Goal: Information Seeking & Learning: Learn about a topic

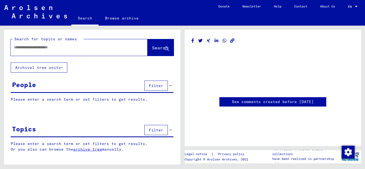
type input "*******"
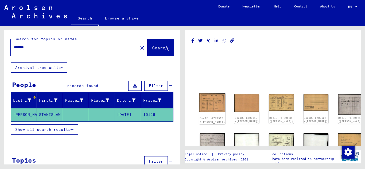
click at [209, 101] on img at bounding box center [212, 102] width 26 height 19
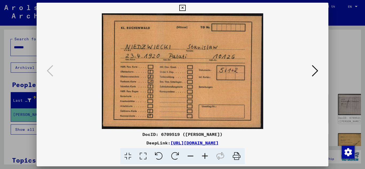
click at [320, 76] on div at bounding box center [183, 71] width 292 height 116
click at [313, 70] on icon at bounding box center [314, 70] width 6 height 13
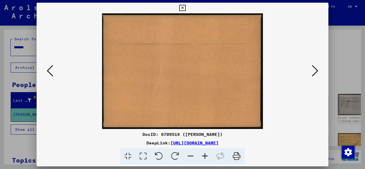
click at [315, 72] on icon at bounding box center [314, 70] width 6 height 13
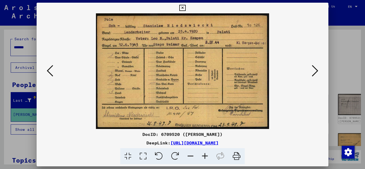
click at [315, 72] on icon at bounding box center [314, 70] width 6 height 13
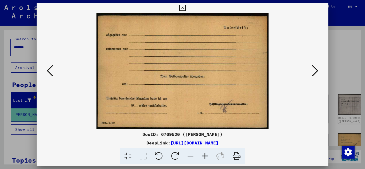
click at [315, 72] on icon at bounding box center [314, 70] width 6 height 13
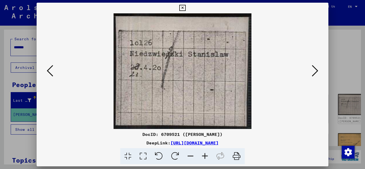
click at [315, 72] on icon at bounding box center [314, 70] width 6 height 13
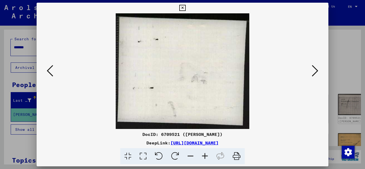
click at [49, 69] on icon at bounding box center [50, 70] width 6 height 13
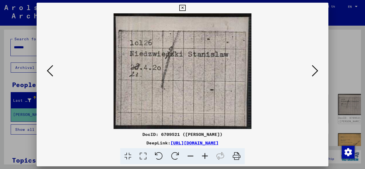
click at [312, 68] on icon at bounding box center [314, 70] width 6 height 13
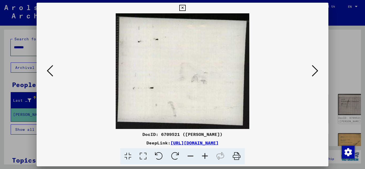
click at [312, 68] on icon at bounding box center [314, 70] width 6 height 13
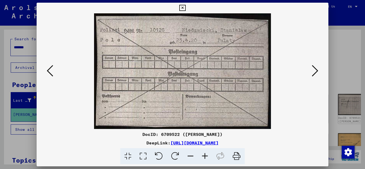
click at [314, 68] on icon at bounding box center [314, 70] width 6 height 13
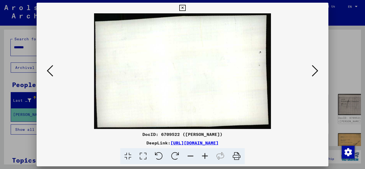
click at [314, 68] on icon at bounding box center [314, 70] width 6 height 13
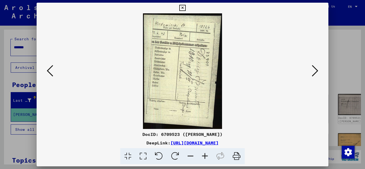
click at [314, 68] on icon at bounding box center [314, 70] width 6 height 13
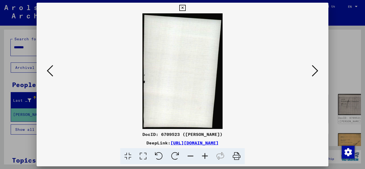
click at [314, 68] on icon at bounding box center [314, 70] width 6 height 13
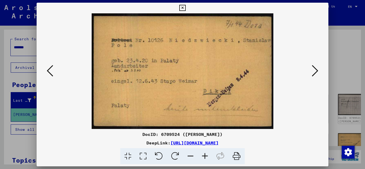
click at [314, 69] on icon at bounding box center [314, 70] width 6 height 13
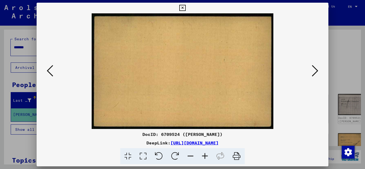
click at [317, 66] on icon at bounding box center [314, 70] width 6 height 13
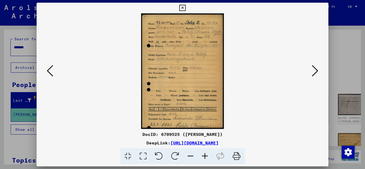
click at [204, 155] on icon at bounding box center [204, 156] width 14 height 16
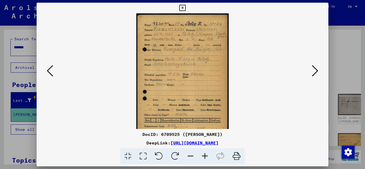
click at [204, 155] on icon at bounding box center [204, 156] width 14 height 16
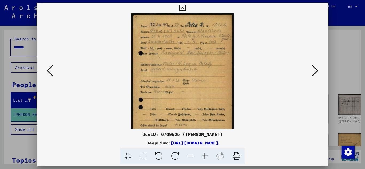
click at [204, 155] on icon at bounding box center [204, 156] width 14 height 16
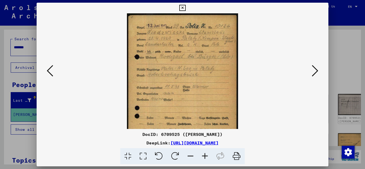
click at [204, 155] on icon at bounding box center [204, 156] width 14 height 16
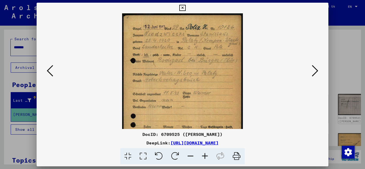
click at [204, 155] on icon at bounding box center [204, 156] width 14 height 16
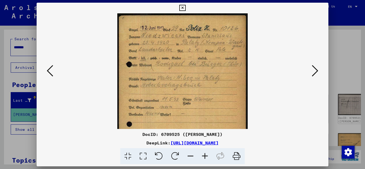
click at [315, 72] on icon at bounding box center [314, 70] width 6 height 13
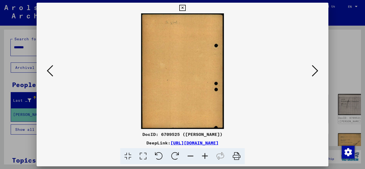
click at [315, 72] on icon at bounding box center [314, 70] width 6 height 13
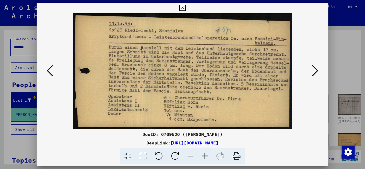
click at [315, 72] on icon at bounding box center [314, 70] width 6 height 13
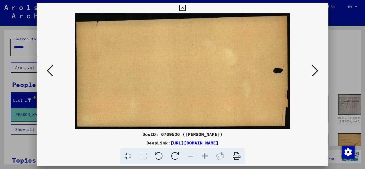
click at [315, 72] on icon at bounding box center [314, 70] width 6 height 13
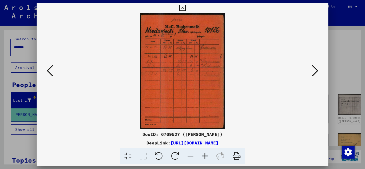
click at [315, 72] on icon at bounding box center [314, 70] width 6 height 13
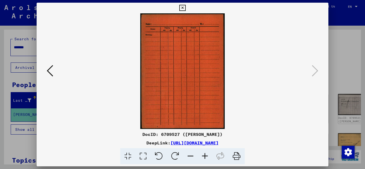
click at [183, 7] on icon at bounding box center [182, 8] width 6 height 6
